Goal: Task Accomplishment & Management: Use online tool/utility

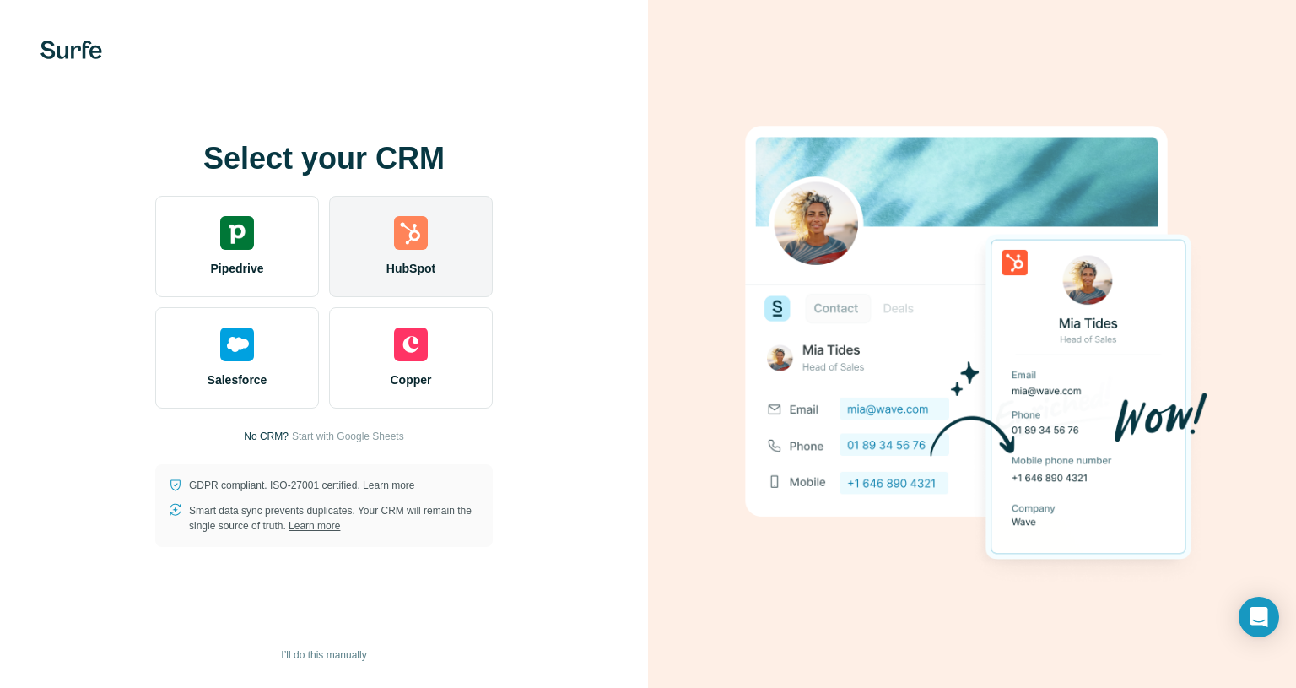
click at [402, 246] on img at bounding box center [411, 233] width 34 height 34
